Goal: Task Accomplishment & Management: Manage account settings

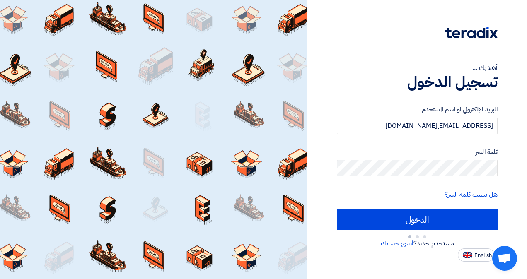
type input "Sign in"
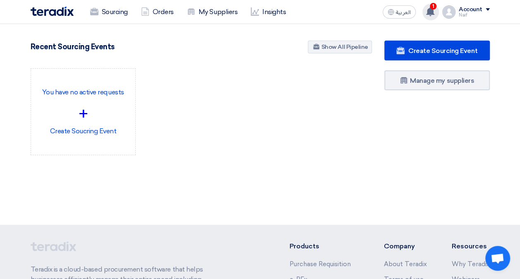
click at [431, 9] on use at bounding box center [430, 11] width 8 height 9
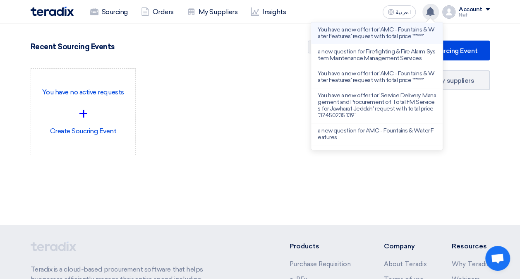
click at [415, 35] on p "You have a new offer for 'AMC - Fountains & Water Features' request with total …" at bounding box center [377, 32] width 118 height 13
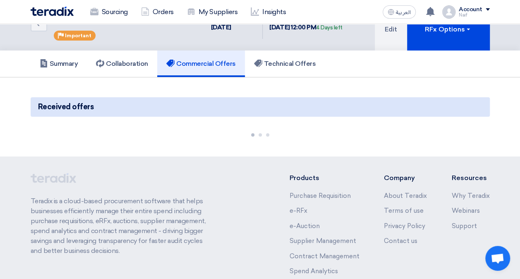
scroll to position [41, 0]
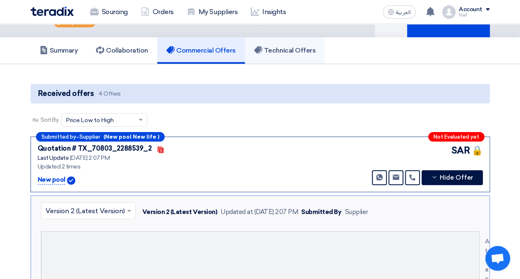
click at [289, 55] on link "Technical Offers" at bounding box center [285, 50] width 80 height 26
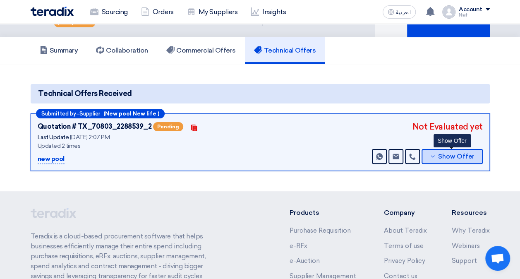
click at [444, 154] on span "Show Offer" at bounding box center [456, 157] width 36 height 6
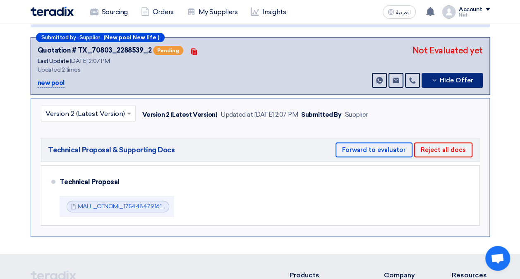
scroll to position [124, 0]
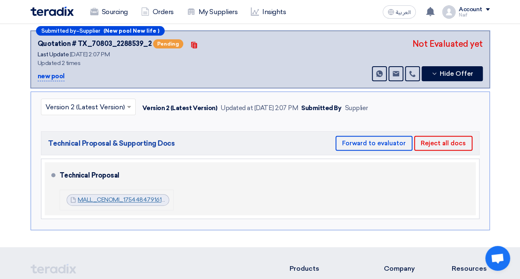
click at [157, 199] on link "MALL_CENOMI_1754484791618.pdf" at bounding box center [127, 199] width 98 height 7
click at [255, 209] on div "Technical Proposal MALL_CENOMI_1754484791618.pdf MALL_CENOMI_1754484791618.pdf" at bounding box center [266, 189] width 413 height 46
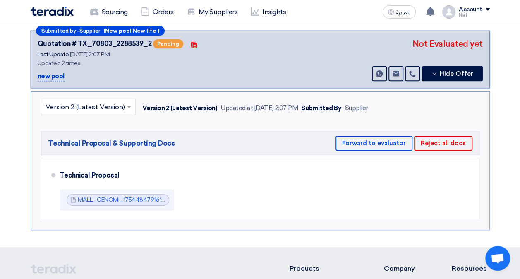
click at [100, 111] on input "text" at bounding box center [84, 108] width 77 height 14
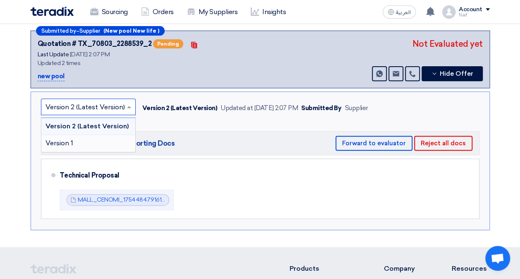
click at [95, 136] on div "Version 1" at bounding box center [88, 143] width 94 height 17
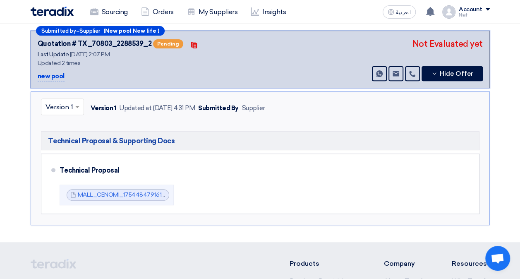
click at [65, 108] on input "text" at bounding box center [59, 108] width 26 height 14
click at [67, 122] on span "Version 2 (Latest Version)" at bounding box center [85, 126] width 79 height 8
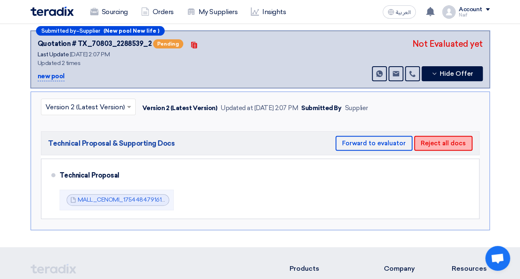
click at [439, 140] on button "Reject all docs" at bounding box center [443, 143] width 58 height 15
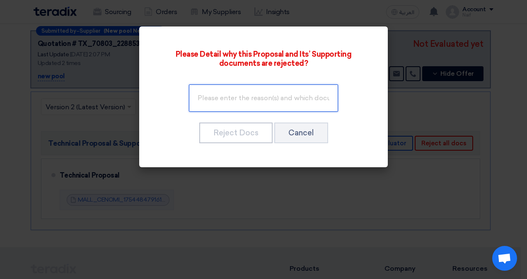
click at [259, 104] on input "text" at bounding box center [263, 97] width 149 height 27
type input "The Technical Proposal cannot include prices."
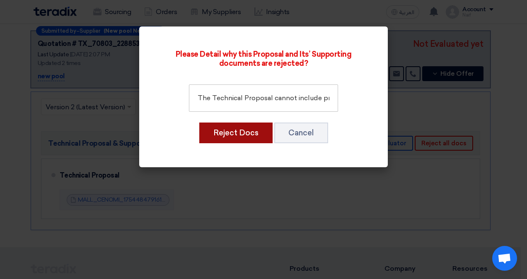
click at [237, 134] on button "Reject Docs" at bounding box center [235, 133] width 73 height 21
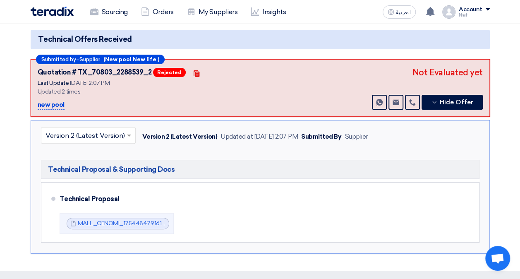
scroll to position [83, 0]
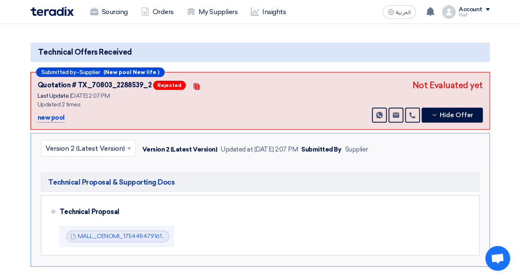
click at [437, 129] on div "Submitted by – Supplier (New pool New life ) Quotation # TX_70803_2288539_2 Rej…" at bounding box center [261, 169] width 460 height 195
click at [445, 116] on span "Hide Offer" at bounding box center [457, 115] width 34 height 6
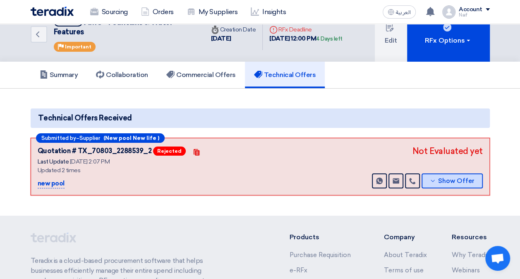
scroll to position [0, 0]
